Goal: Navigation & Orientation: Find specific page/section

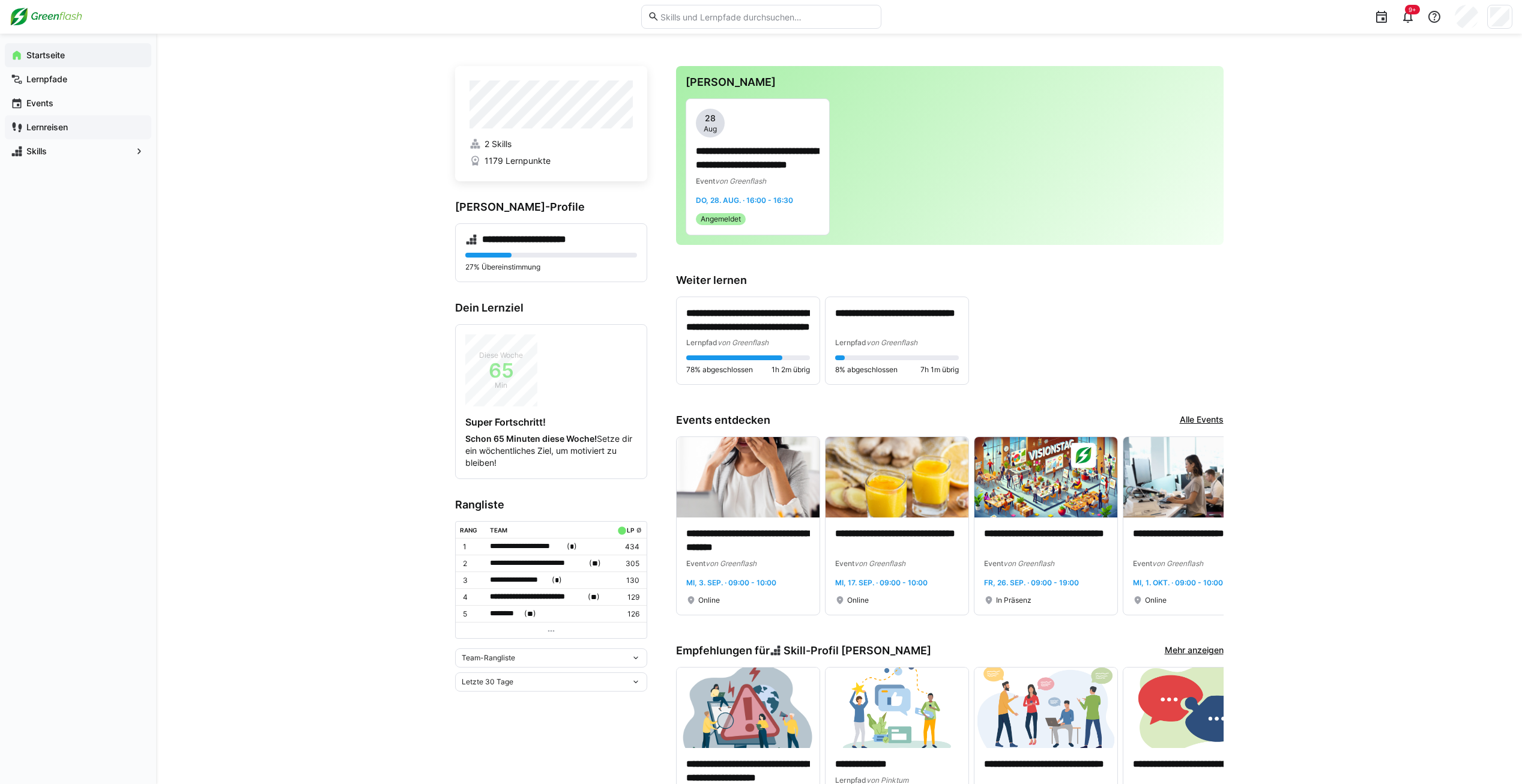
click at [0, 0] on app-navigation-label "Lernreisen" at bounding box center [0, 0] width 0 height 0
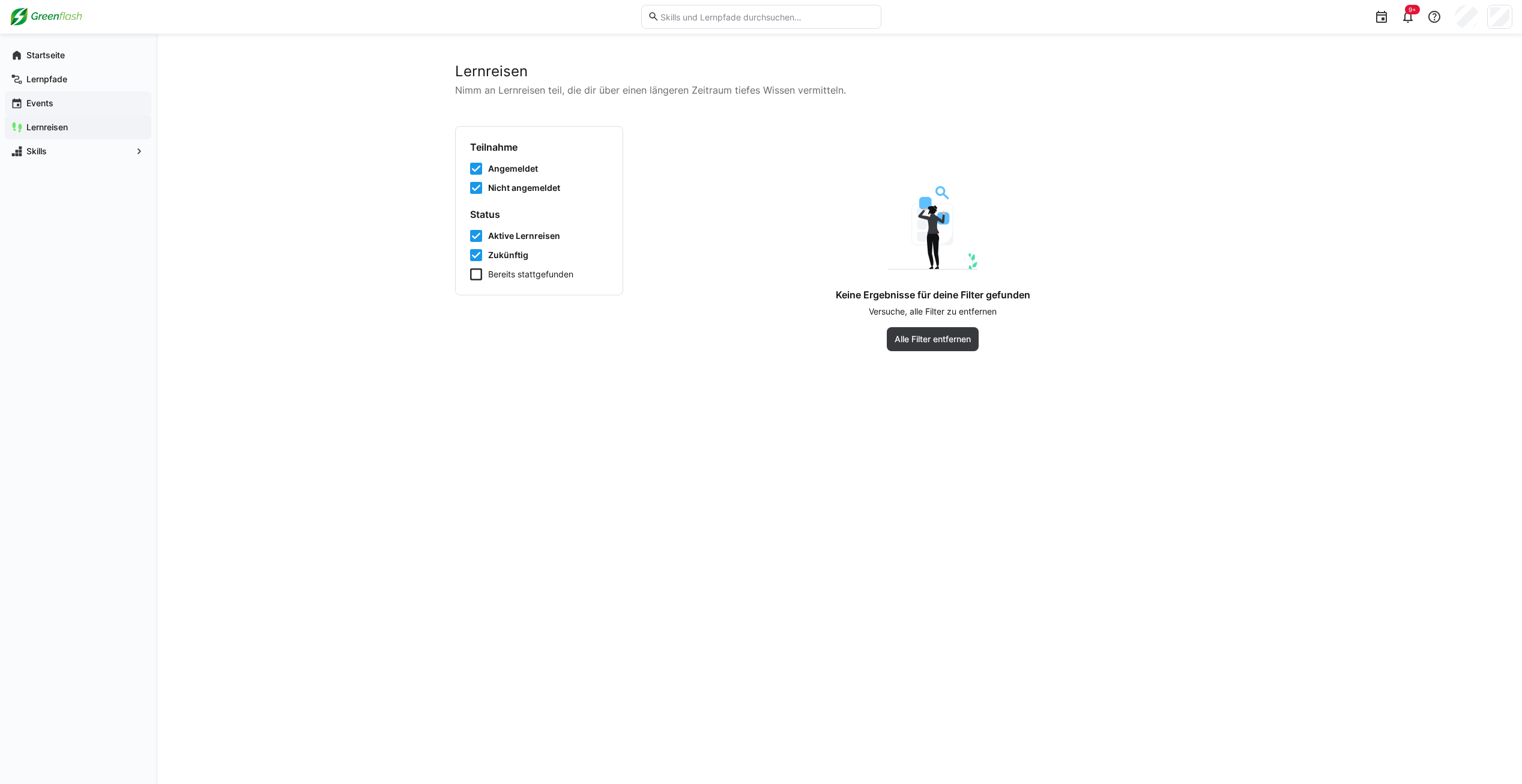
click at [63, 100] on span "Events" at bounding box center [85, 103] width 121 height 12
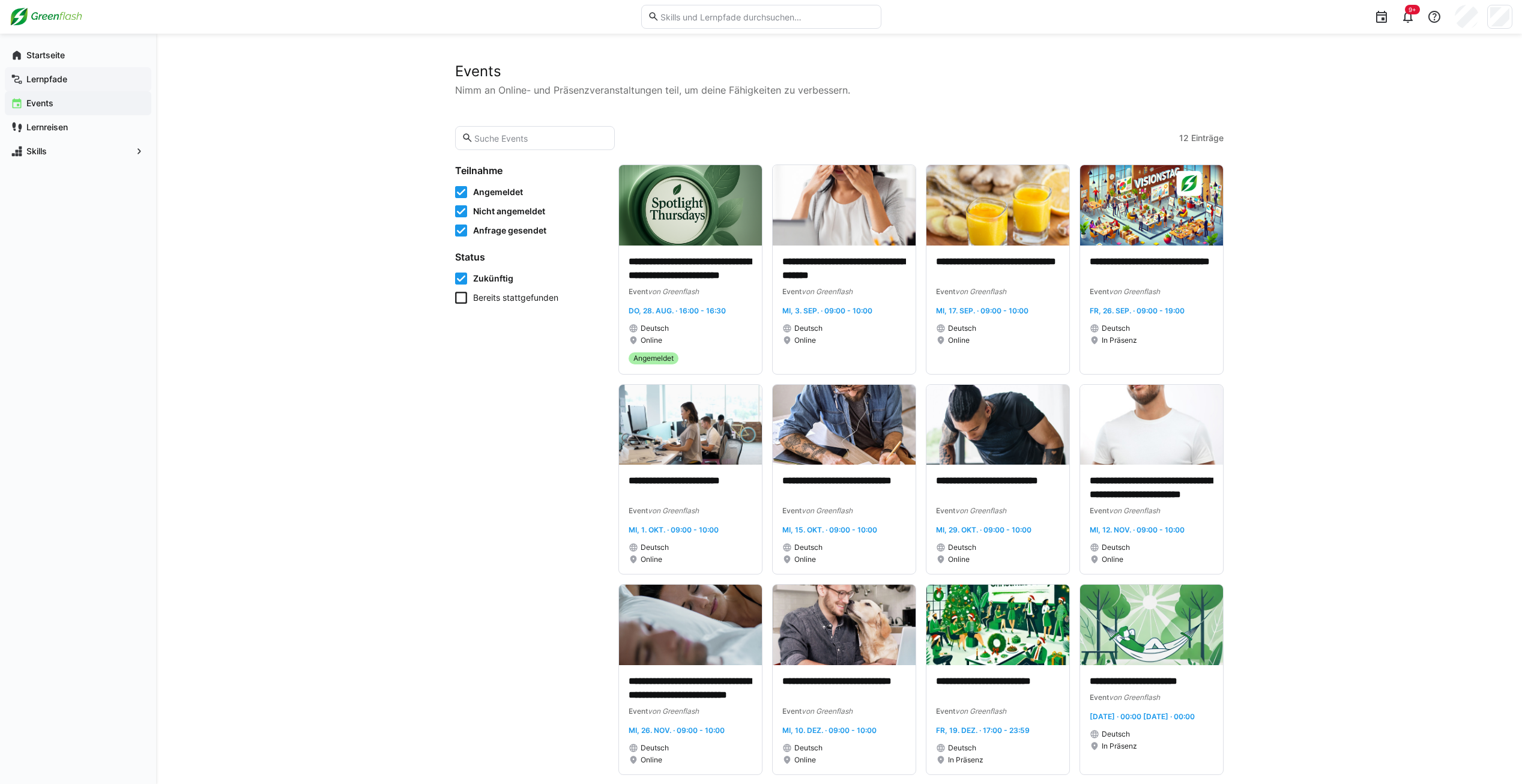
click at [73, 84] on span "Lernpfade" at bounding box center [85, 79] width 121 height 12
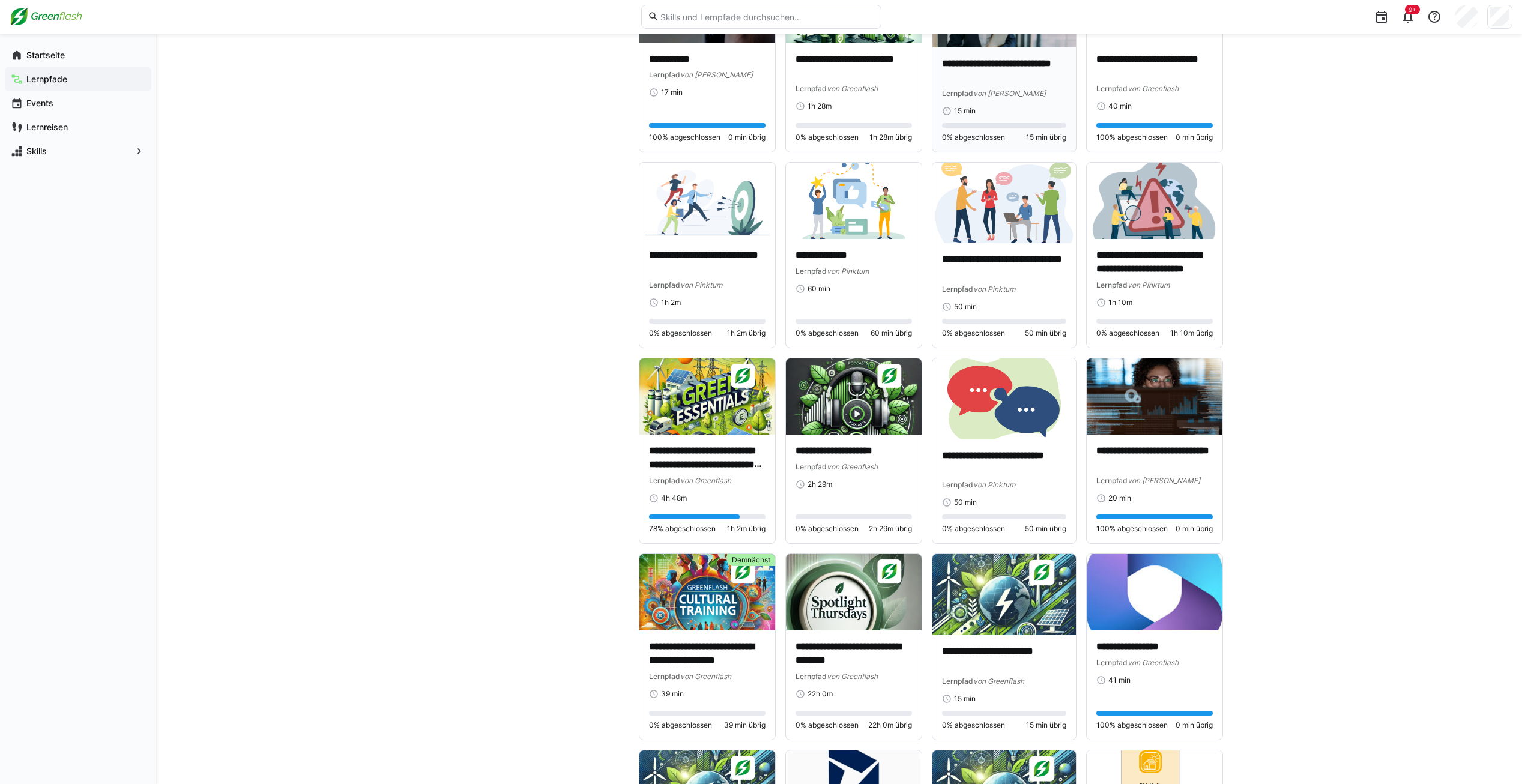
scroll to position [240, 0]
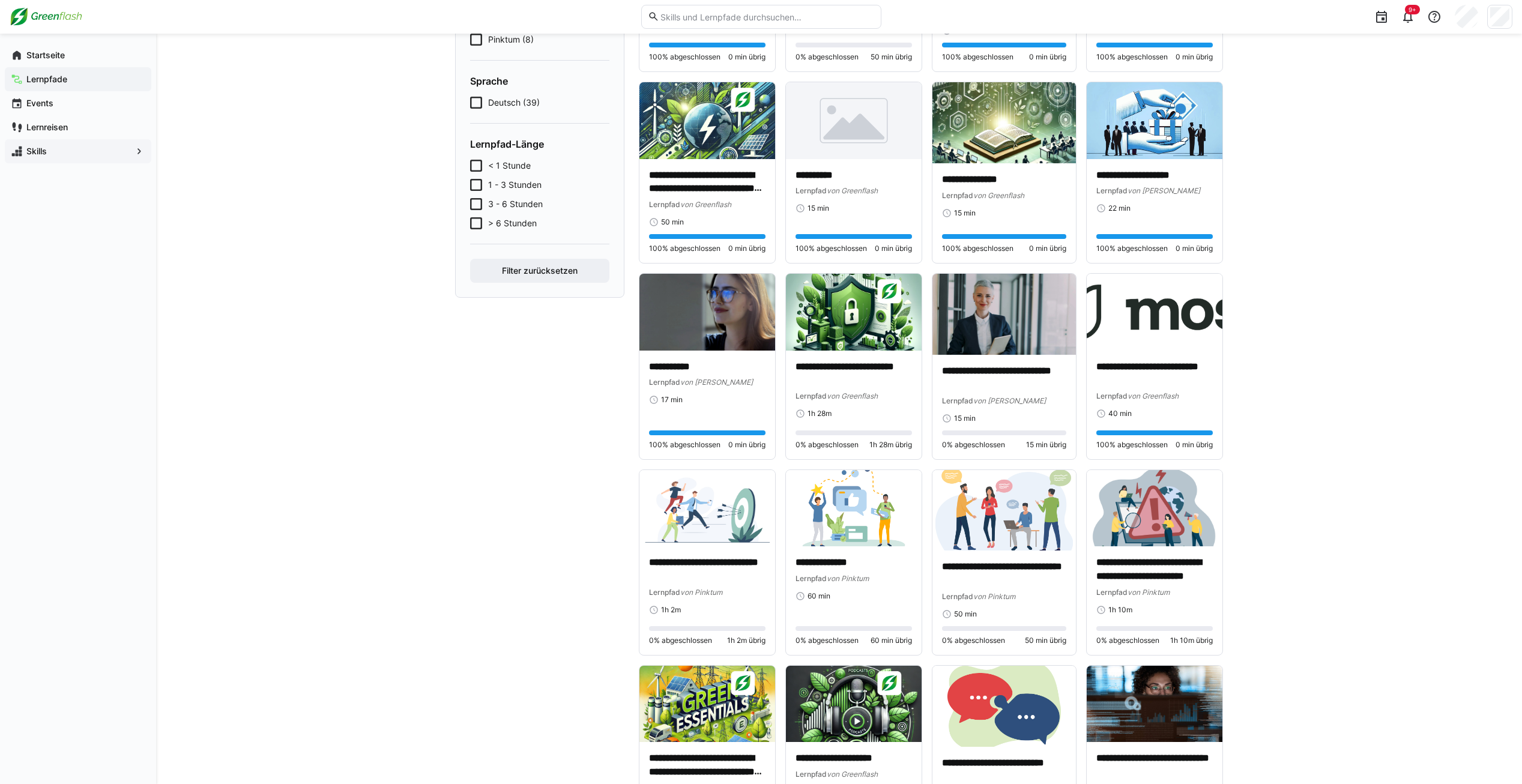
click at [0, 0] on app-navigation-label "Skills" at bounding box center [0, 0] width 0 height 0
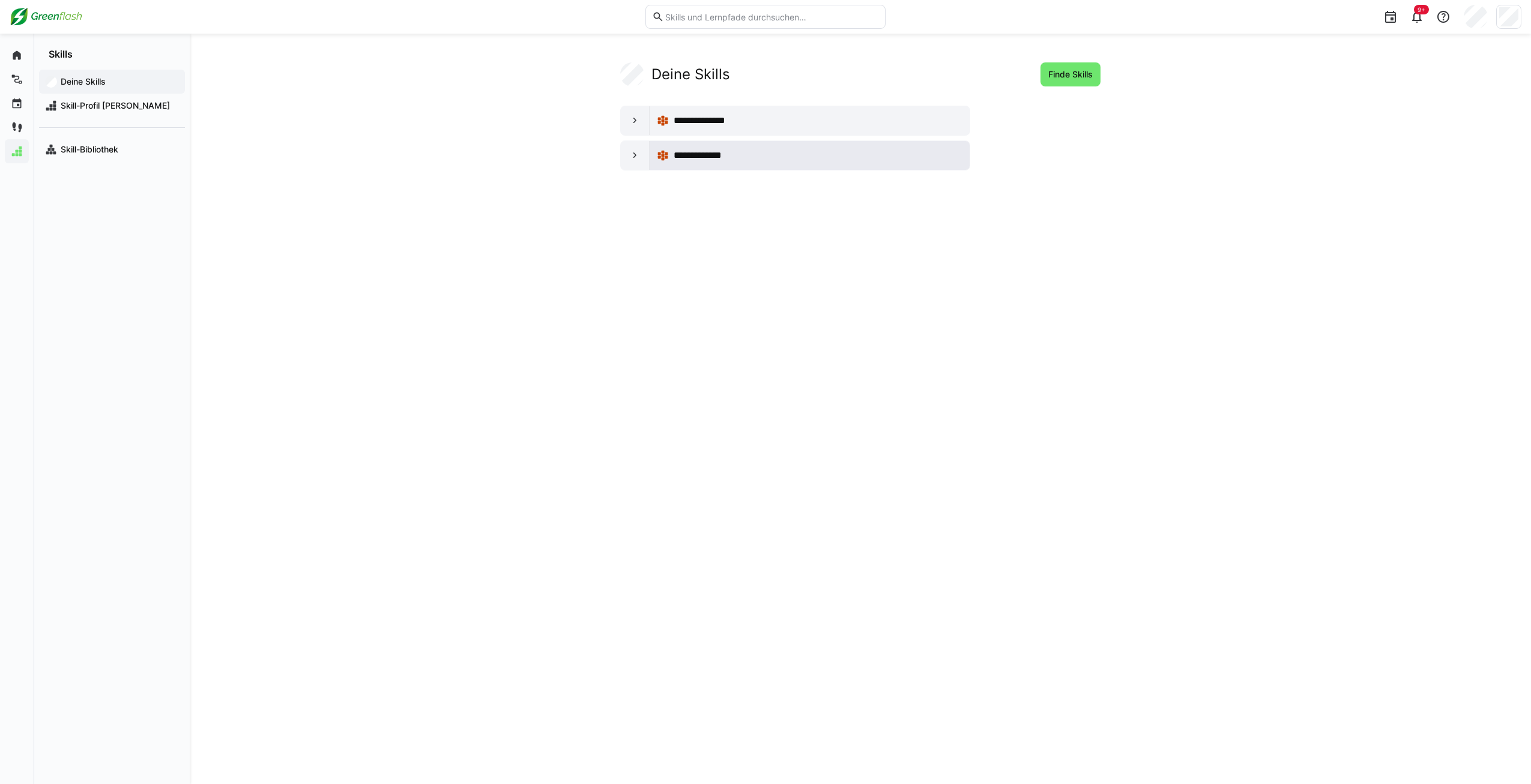
click at [739, 162] on div "**********" at bounding box center [818, 155] width 289 height 14
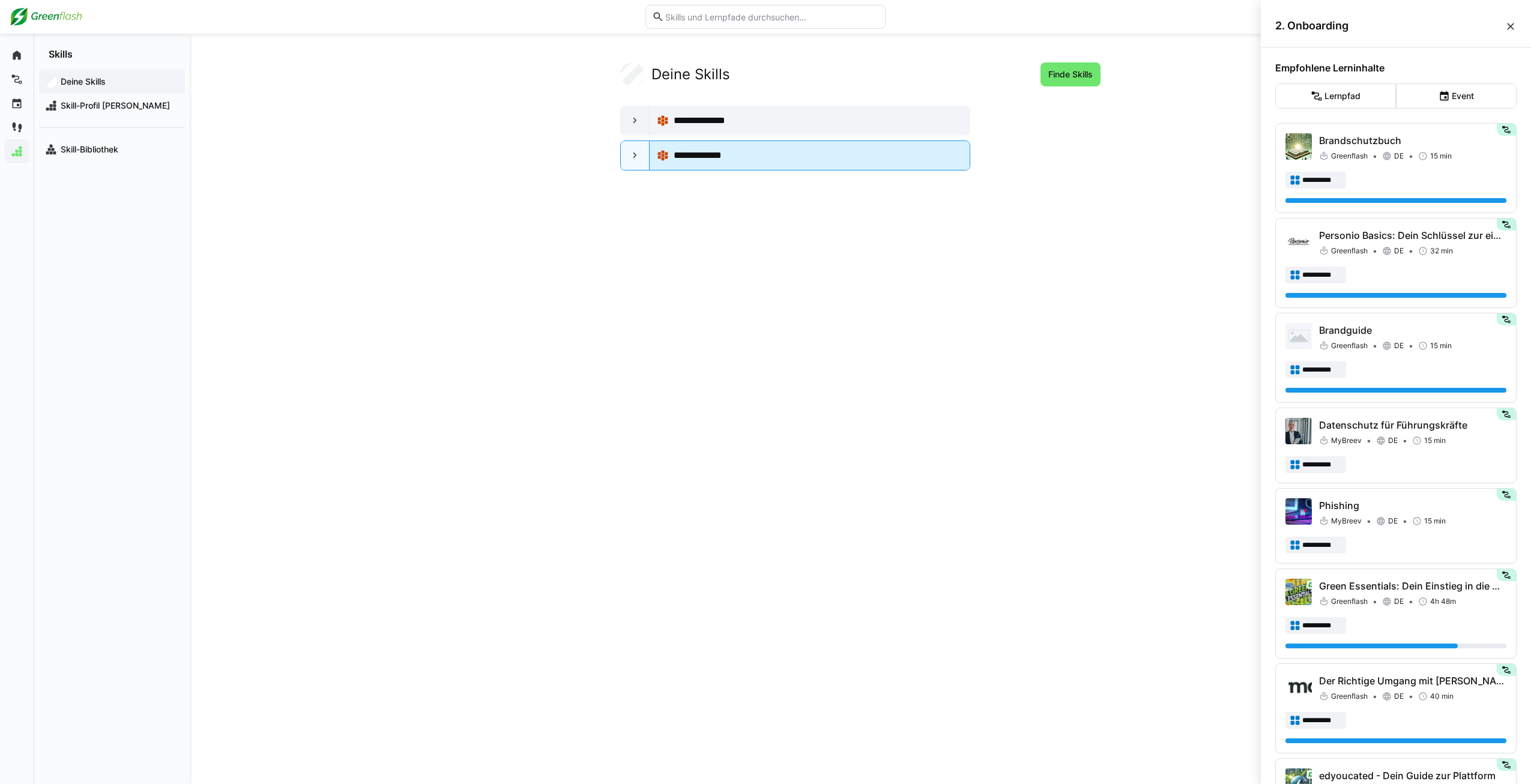
click at [739, 162] on div "**********" at bounding box center [818, 155] width 289 height 14
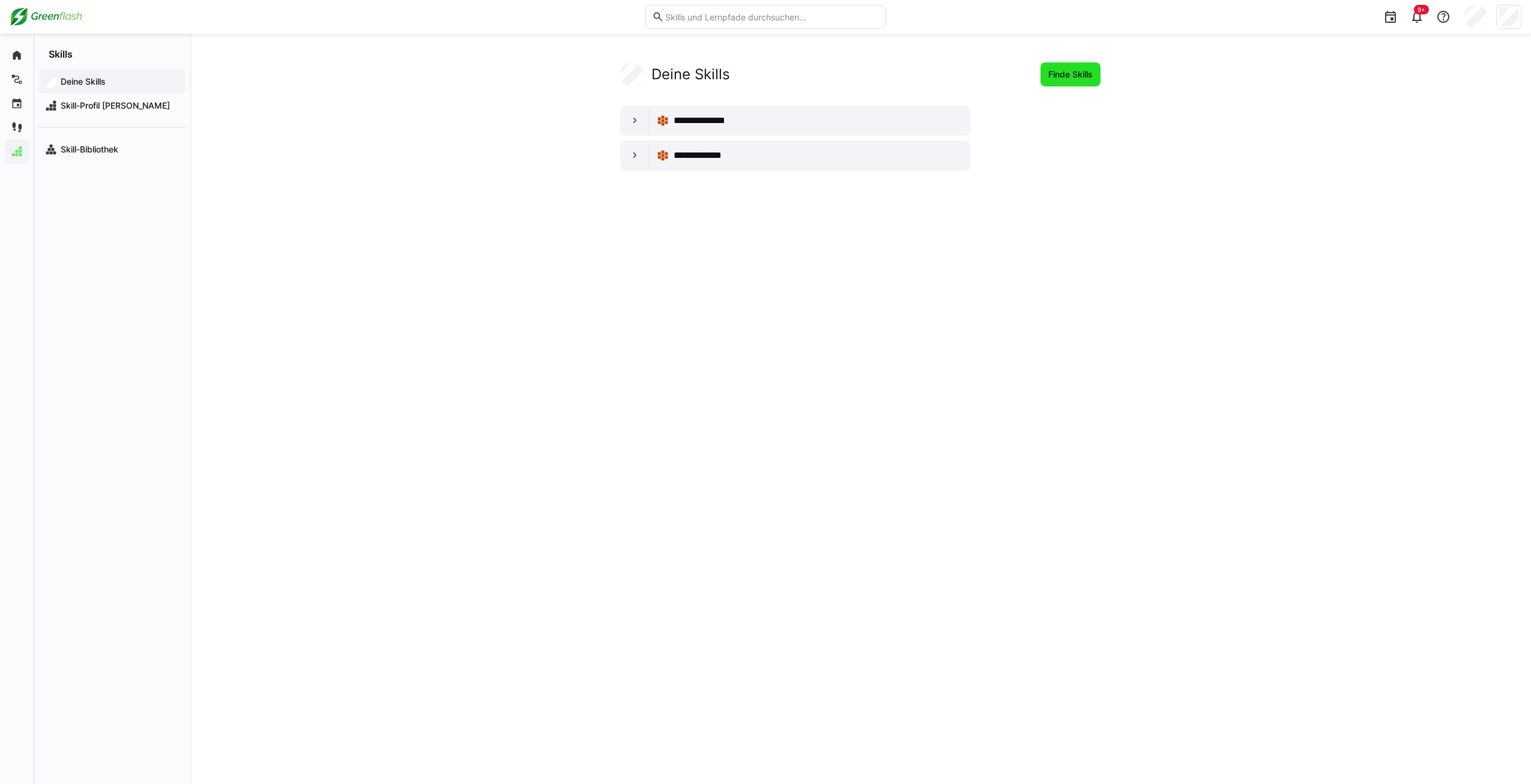
click at [1055, 71] on span "Finde Skills" at bounding box center [1071, 74] width 48 height 12
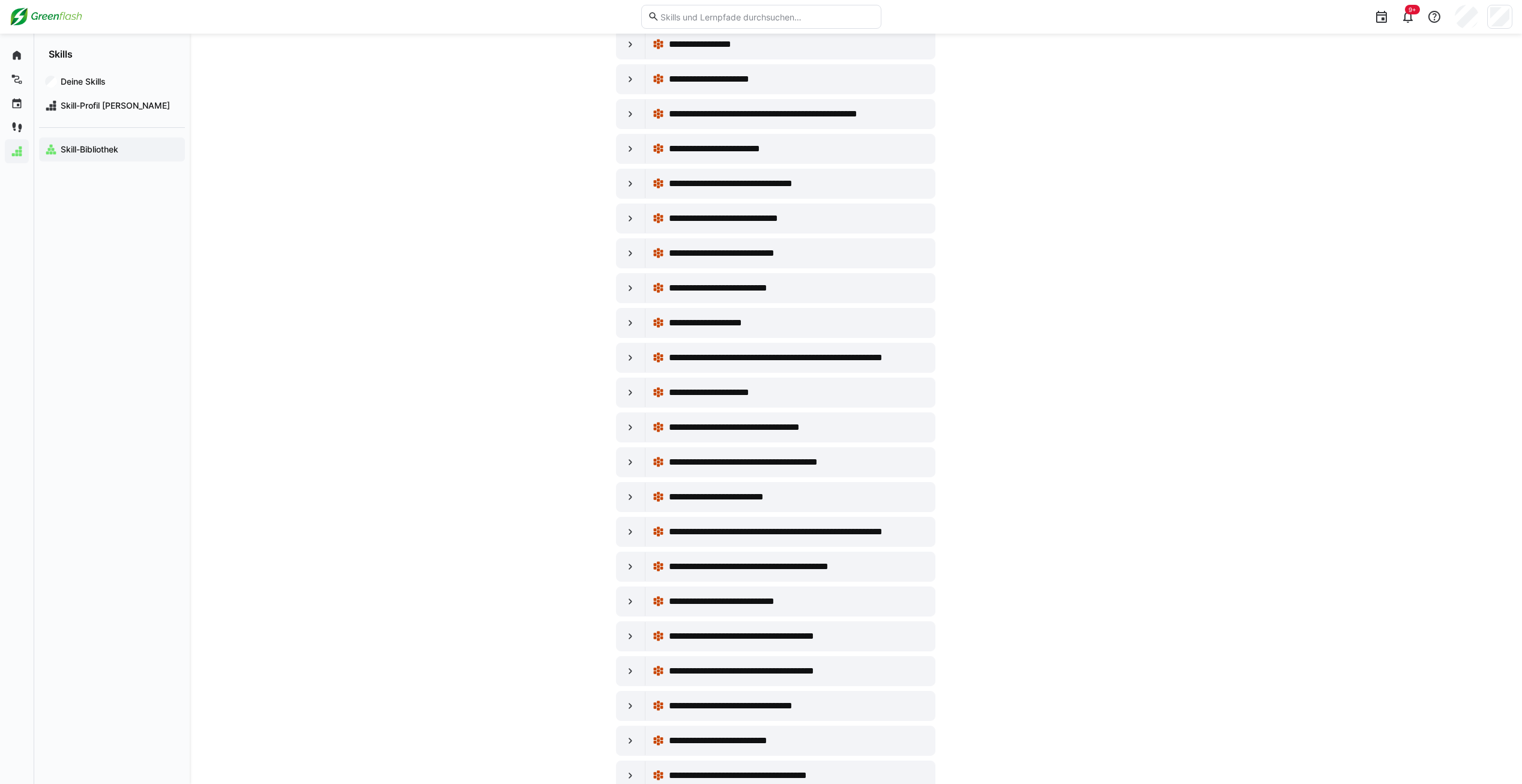
scroll to position [540, 0]
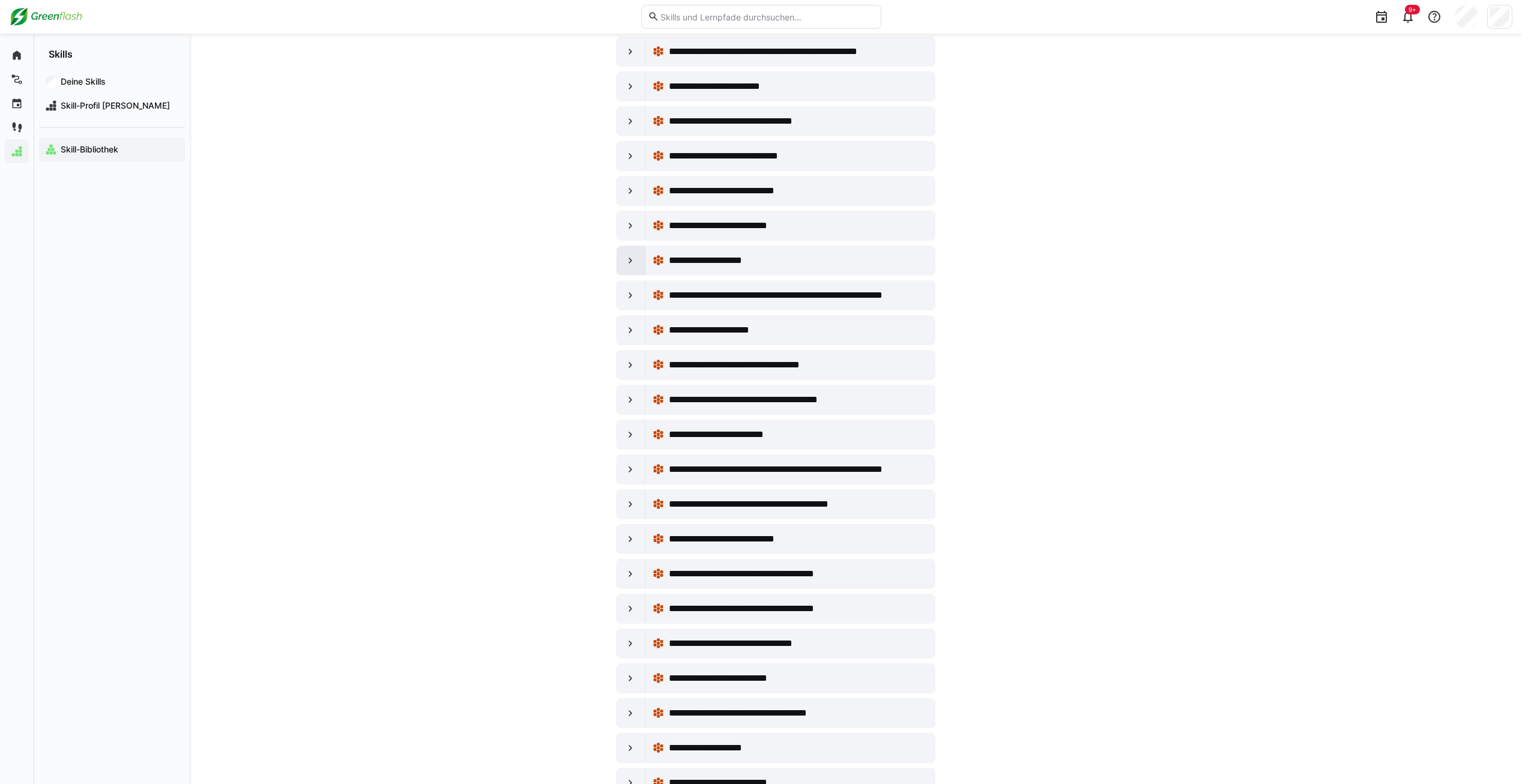
click at [624, 262] on eds-icon at bounding box center [630, 261] width 12 height 12
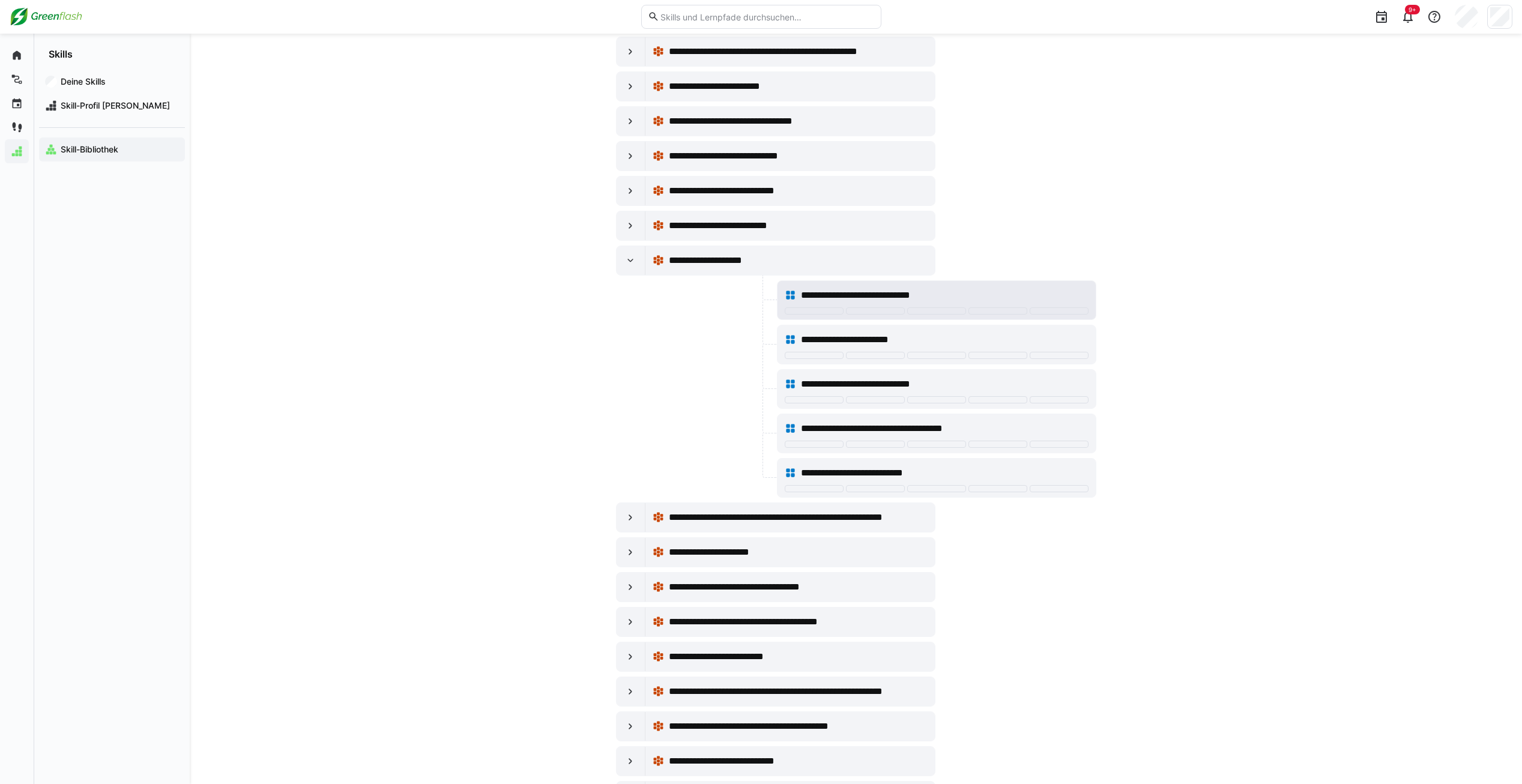
click at [825, 290] on span "**********" at bounding box center [871, 295] width 142 height 14
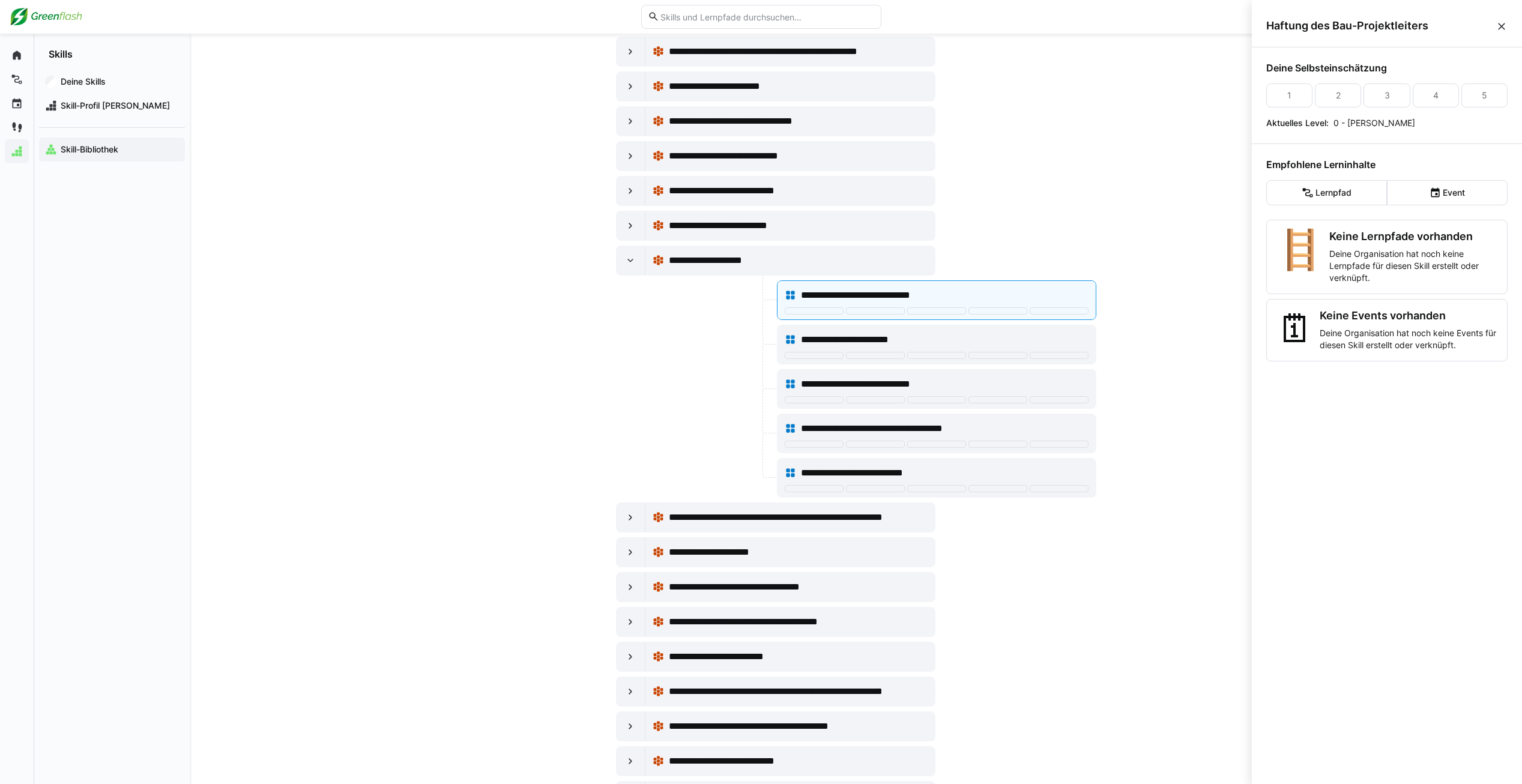
drag, startPoint x: 1504, startPoint y: 27, endPoint x: 1494, endPoint y: 28, distance: 10.0
click at [1503, 27] on eds-icon at bounding box center [1502, 26] width 12 height 12
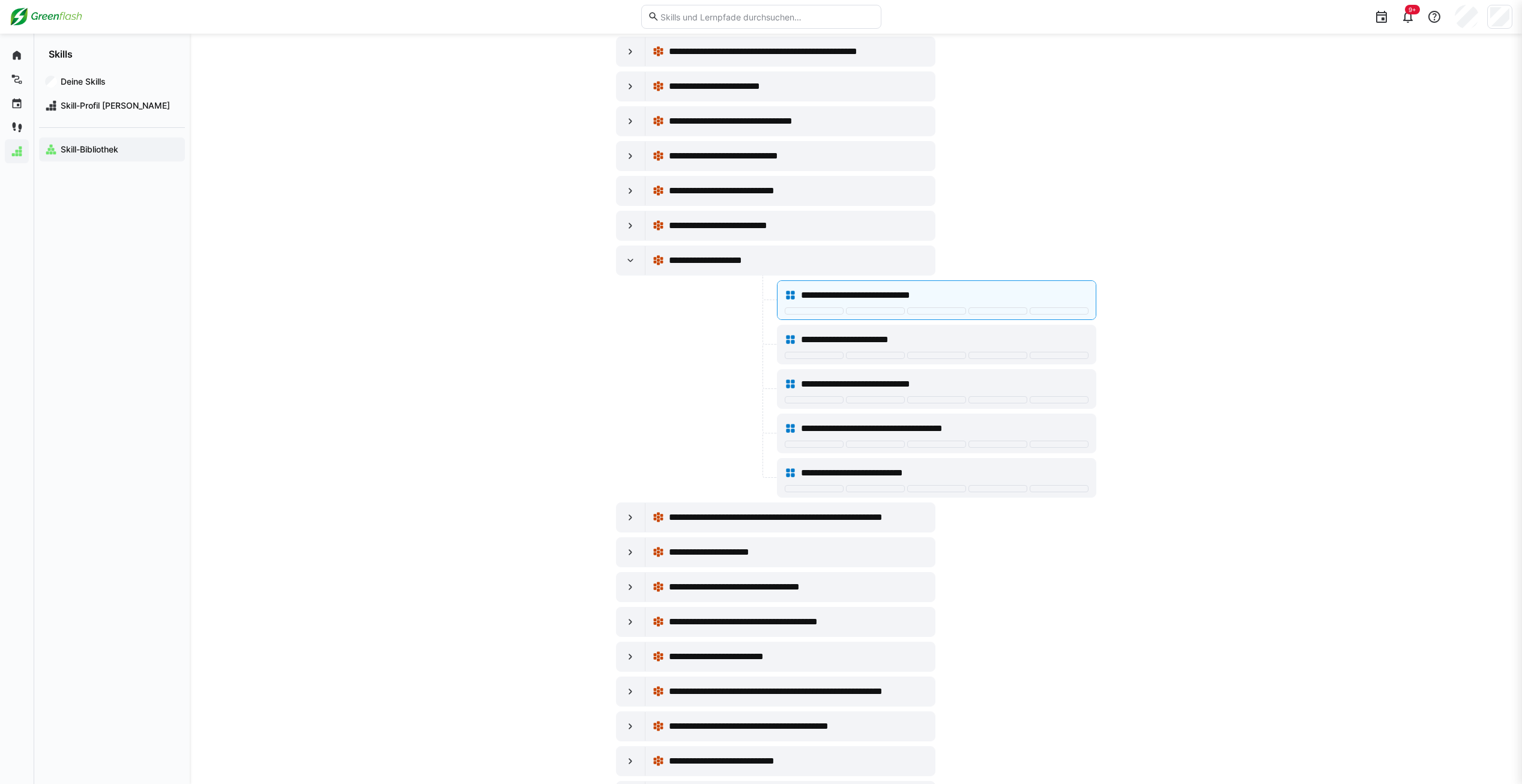
scroll to position [540, 0]
click at [97, 107] on span "Skill-Profil [PERSON_NAME]" at bounding box center [119, 106] width 120 height 12
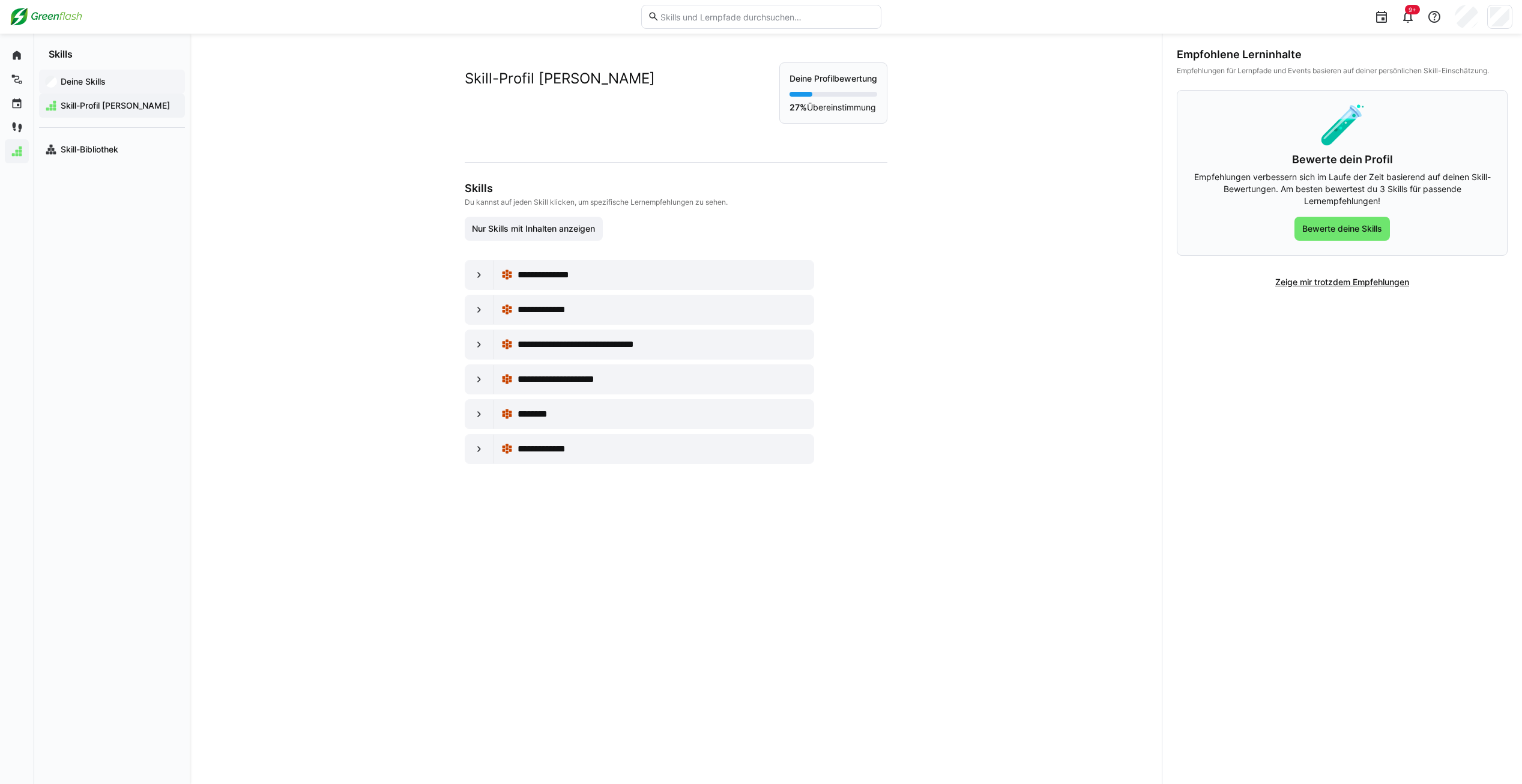
click at [0, 0] on app-navigation-label "Deine Skills" at bounding box center [0, 0] width 0 height 0
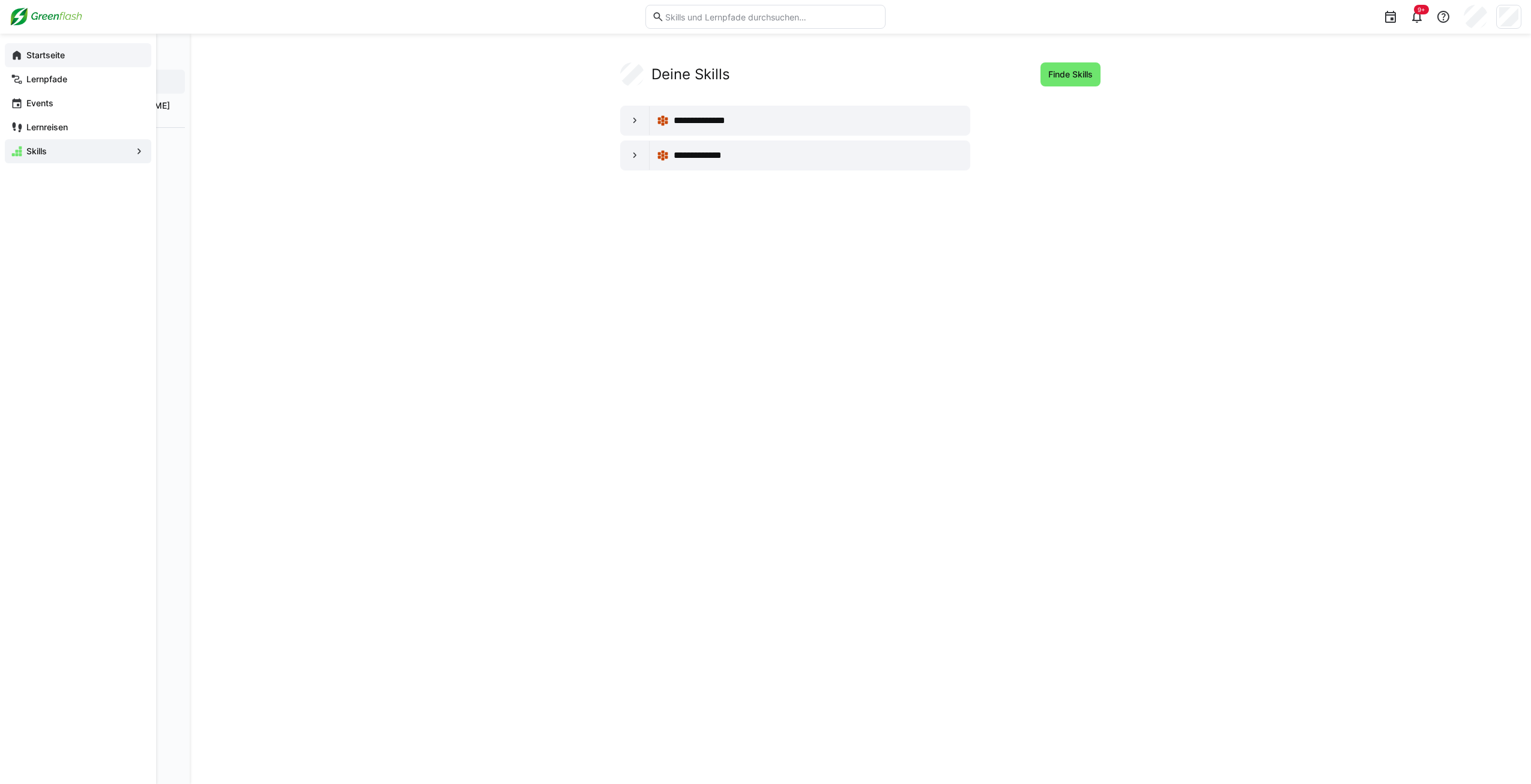
click at [16, 49] on div "Startseite" at bounding box center [78, 55] width 147 height 24
